Goal: Check status: Check status

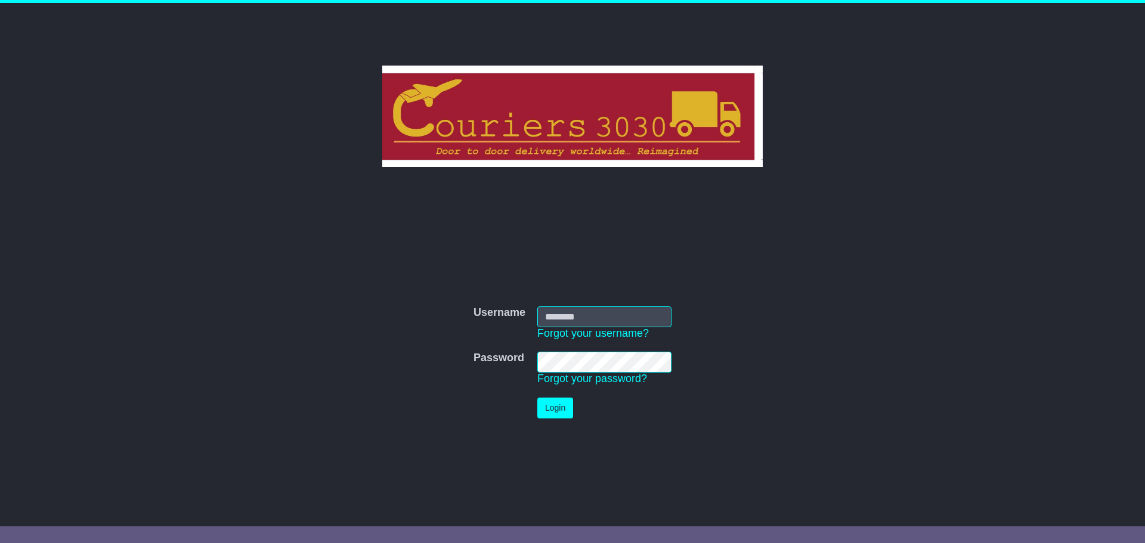
type input "**********"
click at [544, 415] on button "Login" at bounding box center [555, 408] width 36 height 21
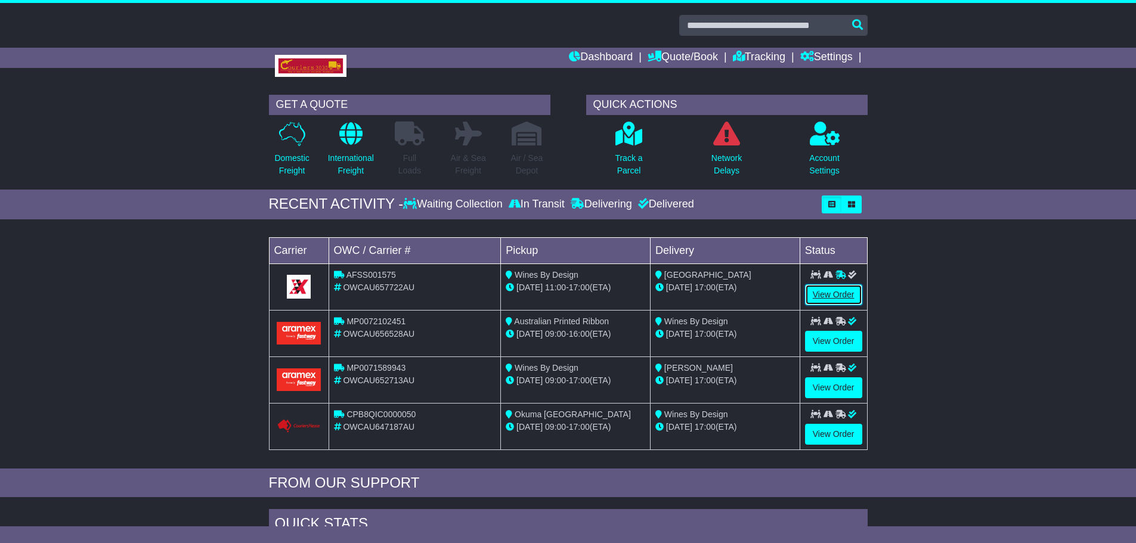
click at [820, 287] on link "View Order" at bounding box center [833, 295] width 57 height 21
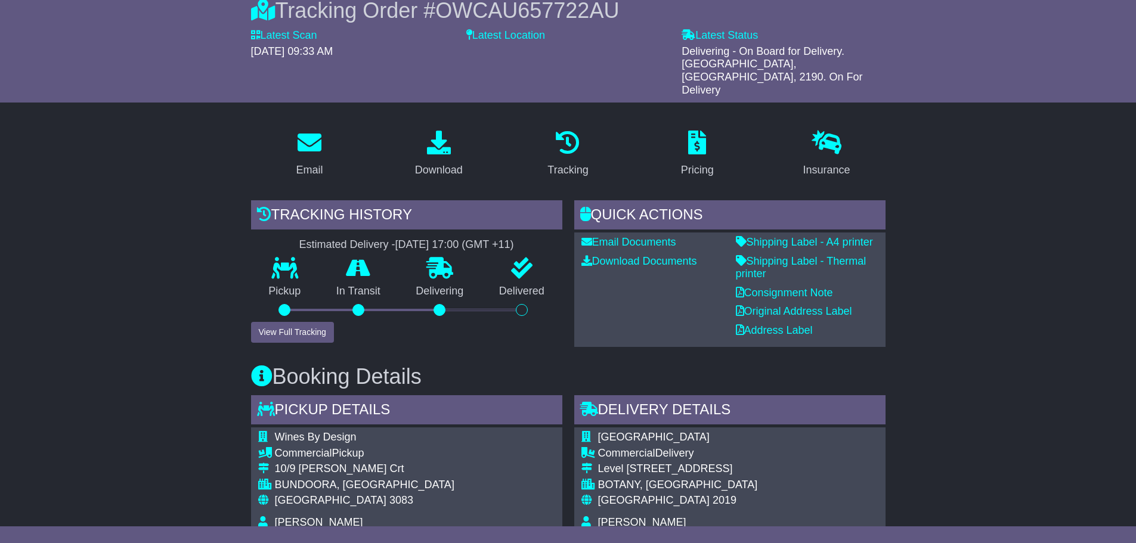
scroll to position [119, 0]
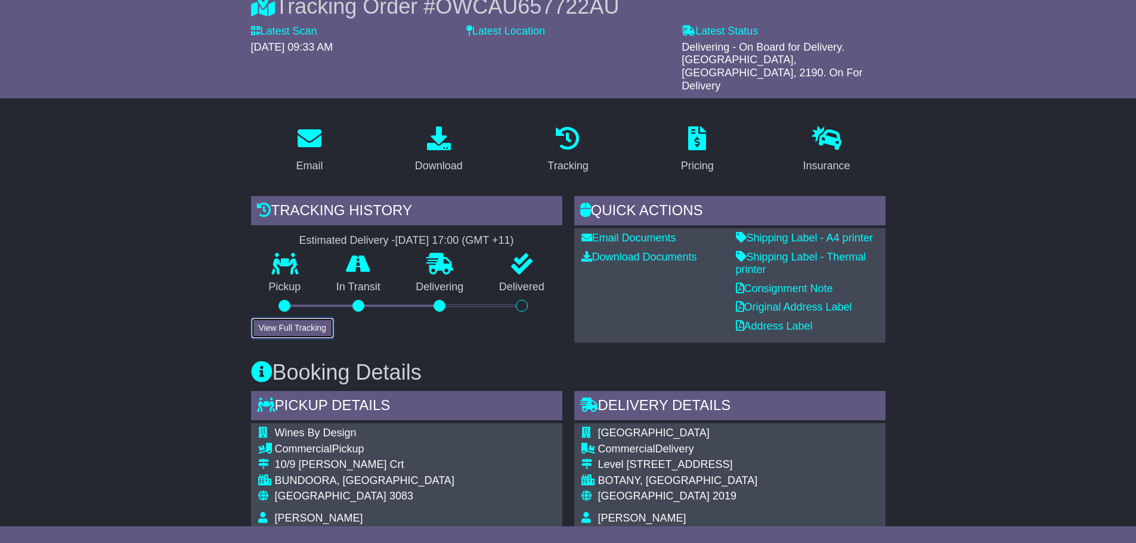
click at [307, 318] on button "View Full Tracking" at bounding box center [292, 328] width 83 height 21
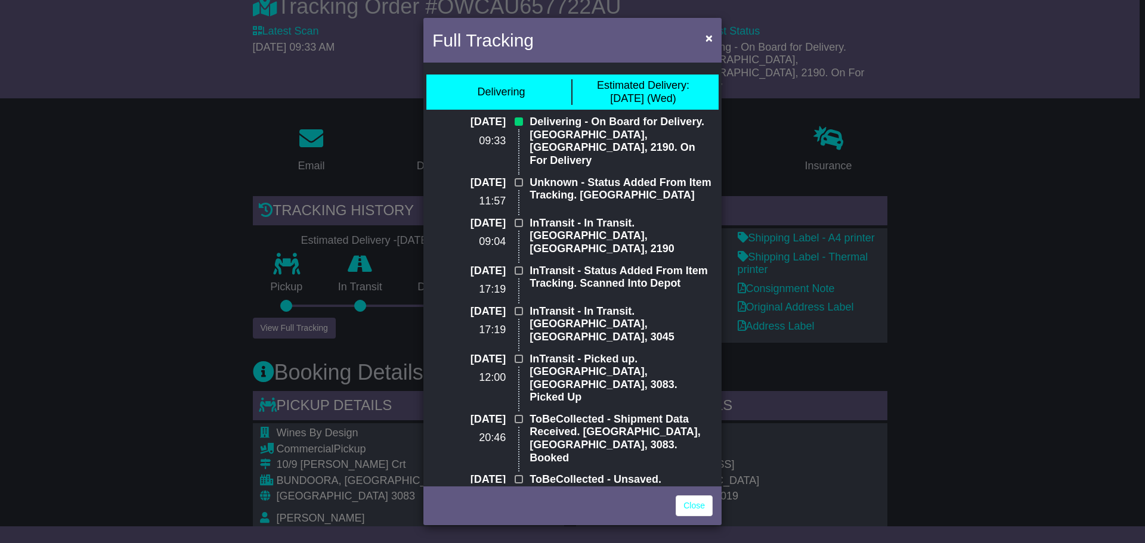
click at [990, 210] on div "Full Tracking × Delivering Estimated Delivery: [DATE] (Wed) [DATE] 09:33 Delive…" at bounding box center [572, 271] width 1145 height 543
